Goal: Task Accomplishment & Management: Use online tool/utility

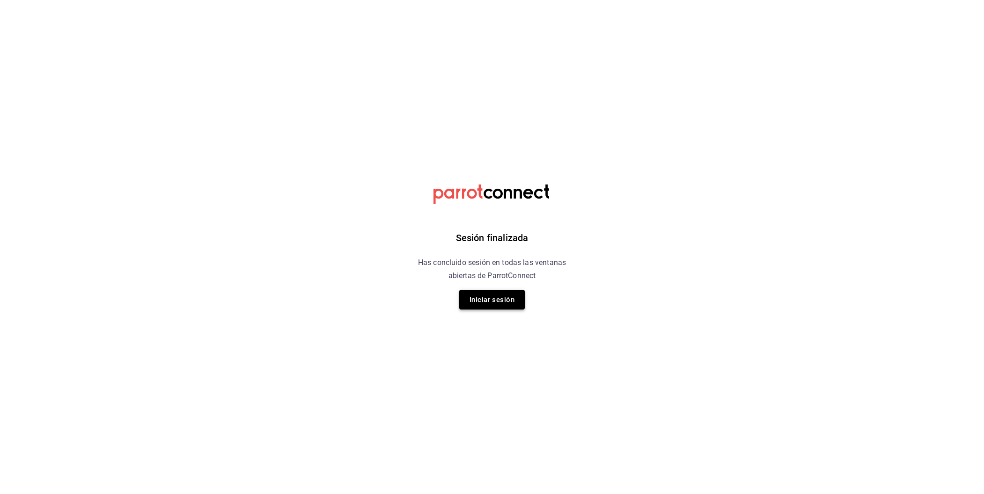
click at [504, 305] on button "Iniciar sesión" at bounding box center [492, 300] width 66 height 20
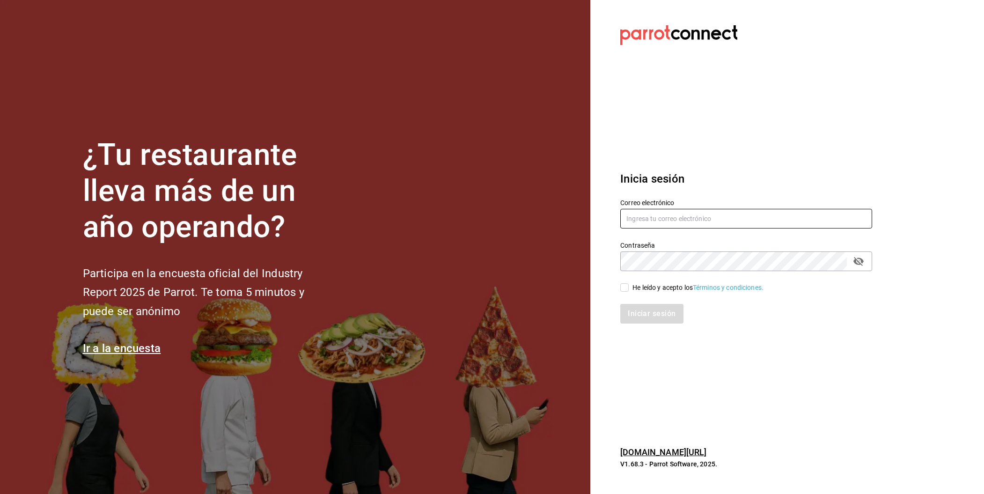
type input "[PERSON_NAME][EMAIL_ADDRESS][PERSON_NAME][DOMAIN_NAME]"
click at [624, 288] on input "He leído y acepto los Términos y condiciones." at bounding box center [624, 287] width 8 height 8
checkbox input "true"
click at [651, 308] on button "Iniciar sesión" at bounding box center [652, 314] width 64 height 20
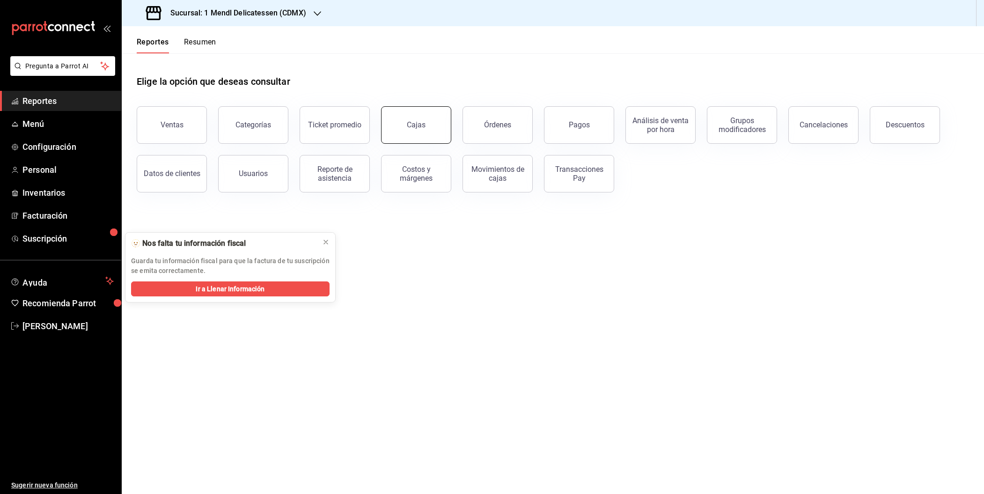
click at [411, 125] on div "Cajas" at bounding box center [416, 124] width 19 height 9
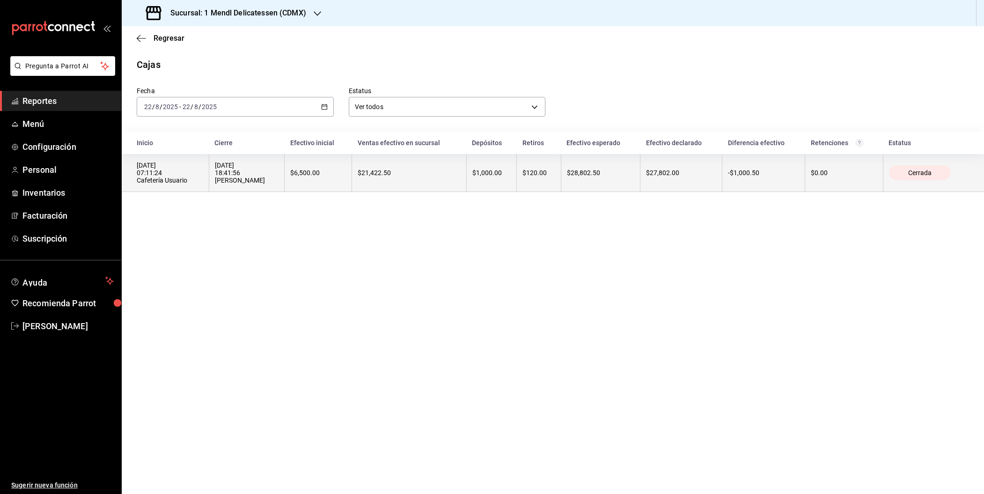
click at [464, 169] on th "$21,422.50" at bounding box center [409, 173] width 114 height 38
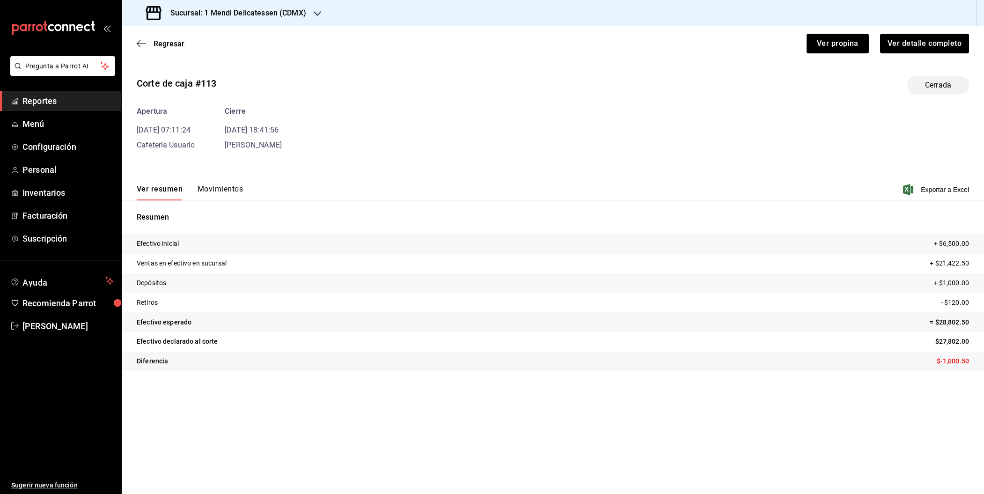
click at [221, 191] on button "Movimientos" at bounding box center [220, 192] width 45 height 16
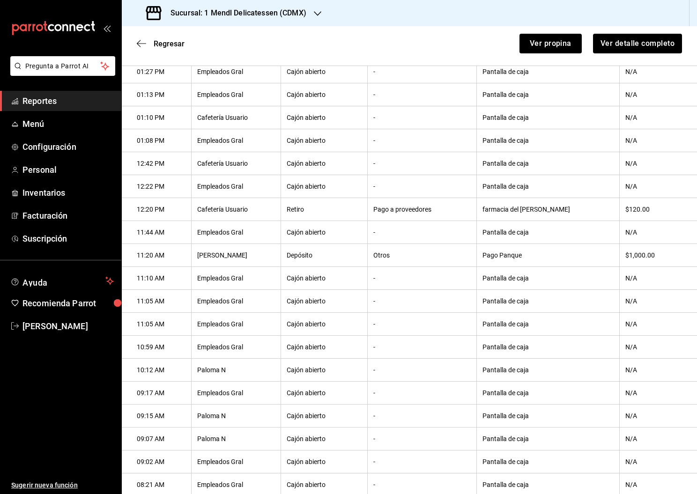
scroll to position [968, 0]
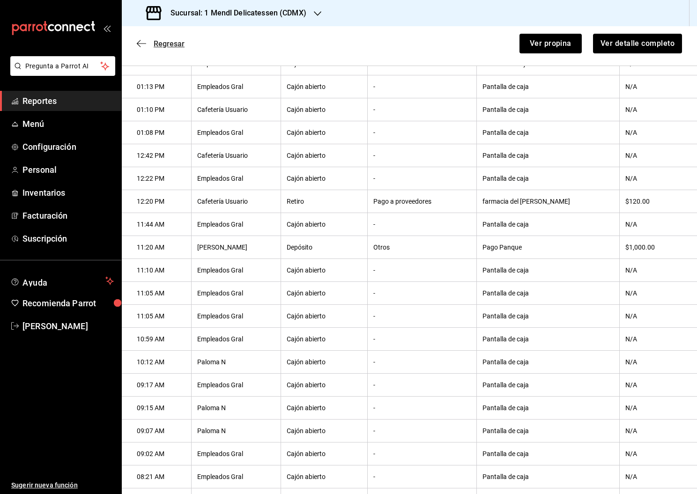
click at [150, 44] on span "Regresar" at bounding box center [161, 43] width 48 height 9
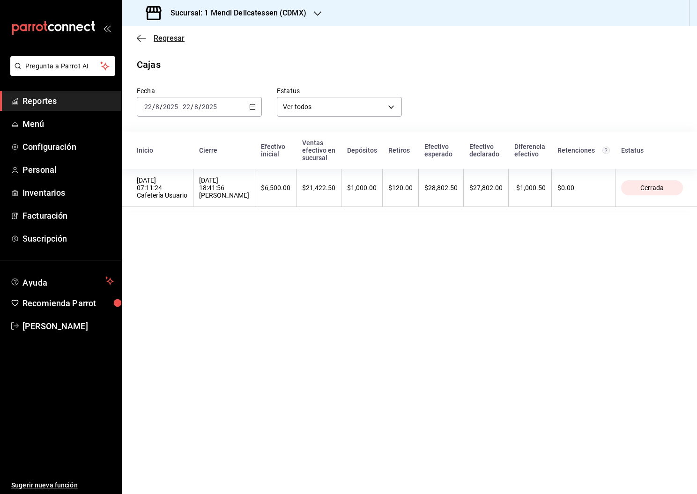
click at [161, 38] on span "Regresar" at bounding box center [169, 38] width 31 height 9
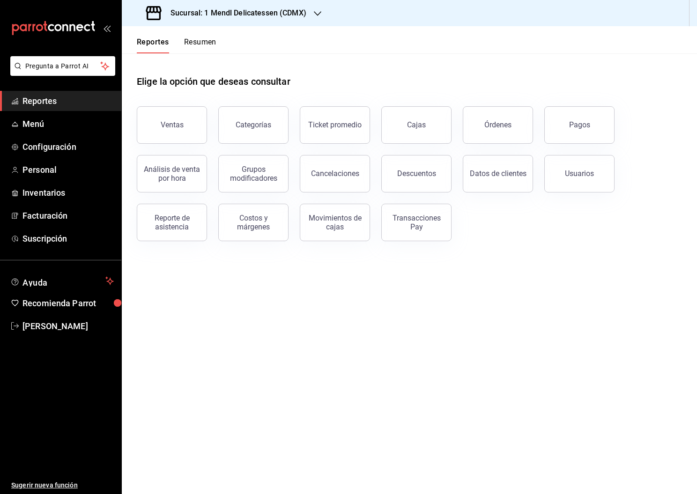
click at [588, 122] on div "Pagos" at bounding box center [579, 124] width 21 height 9
